Goal: Find specific page/section

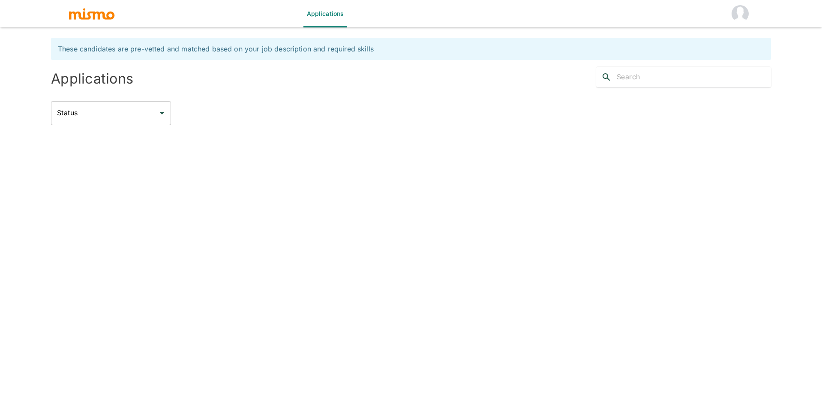
type input "Active statuses"
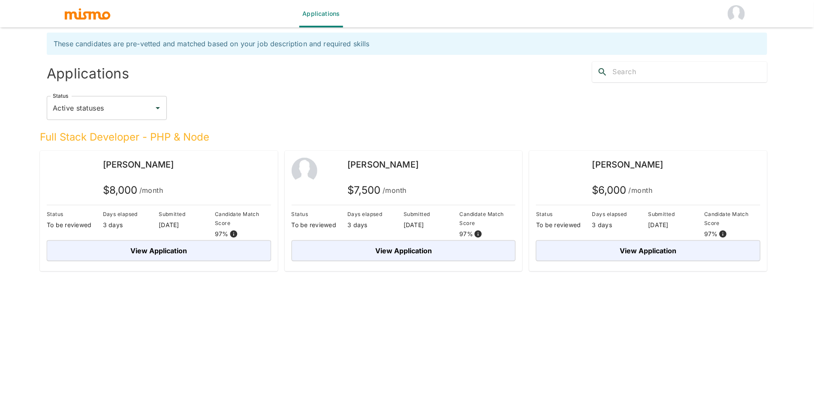
scroll to position [21, 0]
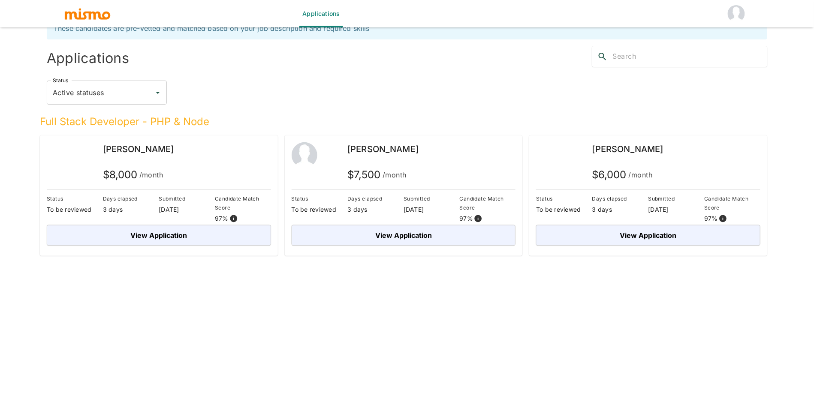
drag, startPoint x: 5, startPoint y: 109, endPoint x: 168, endPoint y: 149, distance: 168.1
click at [168, 149] on div "Applications These candidates are pre-vetted and matched based on your job desc…" at bounding box center [407, 193] width 814 height 429
click at [168, 149] on span "[PERSON_NAME]" at bounding box center [138, 149] width 71 height 10
